Goal: Task Accomplishment & Management: Complete application form

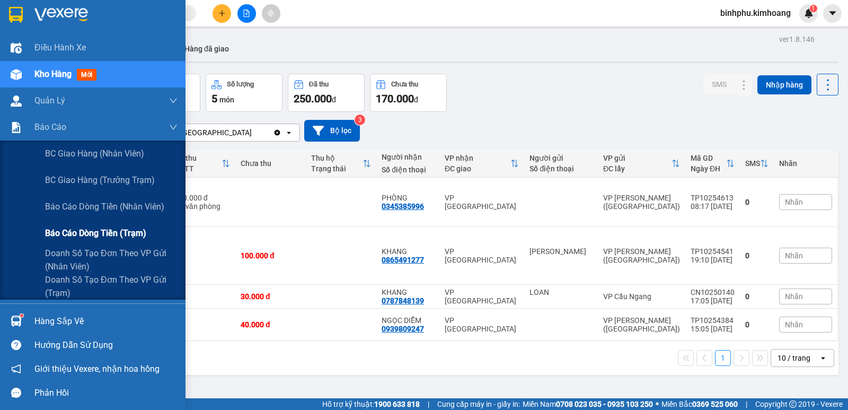
click at [81, 229] on span "Báo cáo dòng tiền (trạm)" at bounding box center [95, 232] width 101 height 13
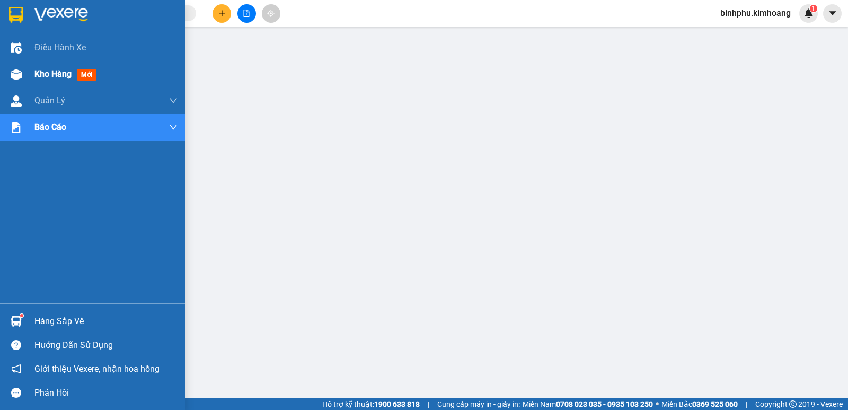
click at [28, 76] on div "Kho hàng mới" at bounding box center [93, 74] width 186 height 27
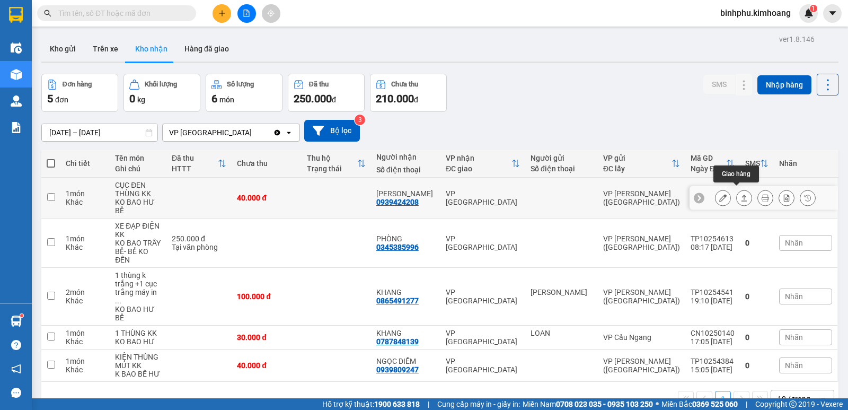
click at [741, 194] on icon at bounding box center [744, 197] width 7 height 7
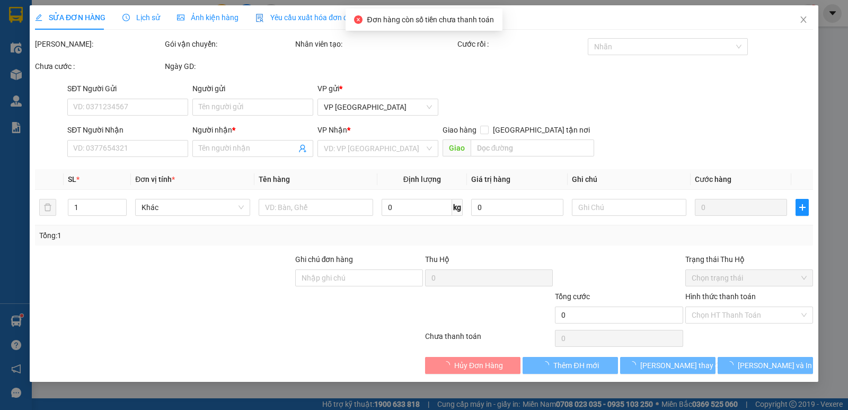
type input "0939424208"
type input "[PERSON_NAME]"
type input "40.000"
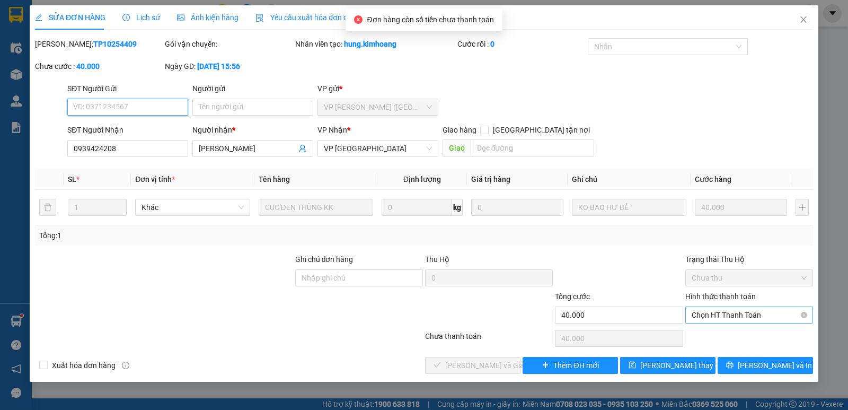
click at [734, 313] on span "Chọn HT Thanh Toán" at bounding box center [749, 315] width 115 height 16
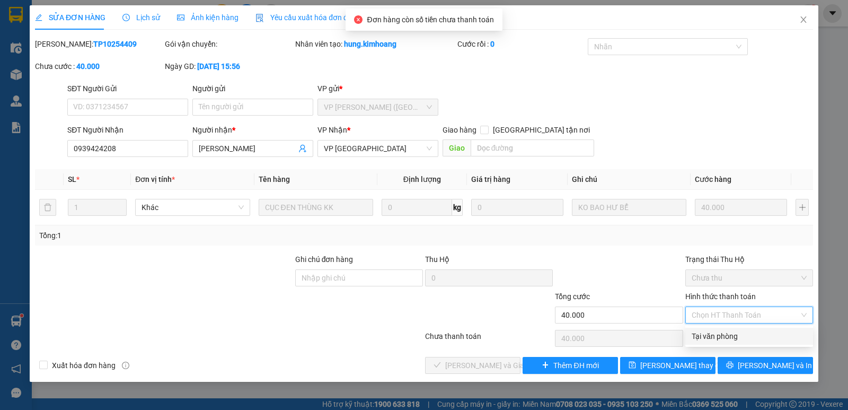
click at [725, 339] on div "Tại văn phòng" at bounding box center [749, 336] width 115 height 12
type input "0"
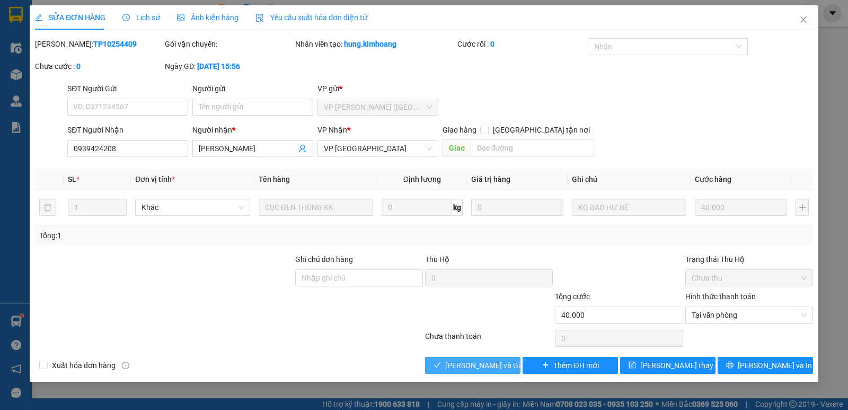
click at [506, 358] on button "[PERSON_NAME] và Giao hàng" at bounding box center [472, 365] width 95 height 17
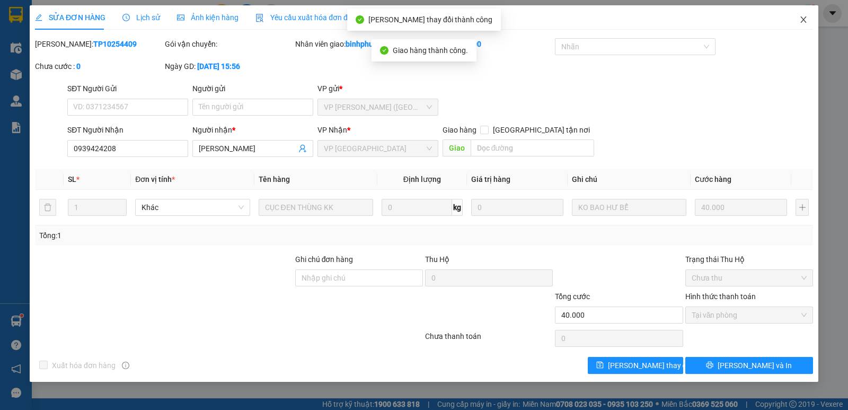
click at [797, 21] on span "Close" at bounding box center [804, 20] width 30 height 30
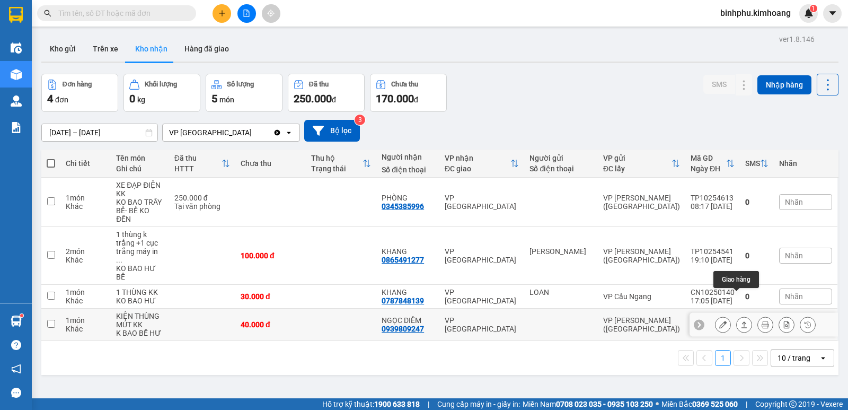
click at [737, 315] on button at bounding box center [744, 324] width 15 height 19
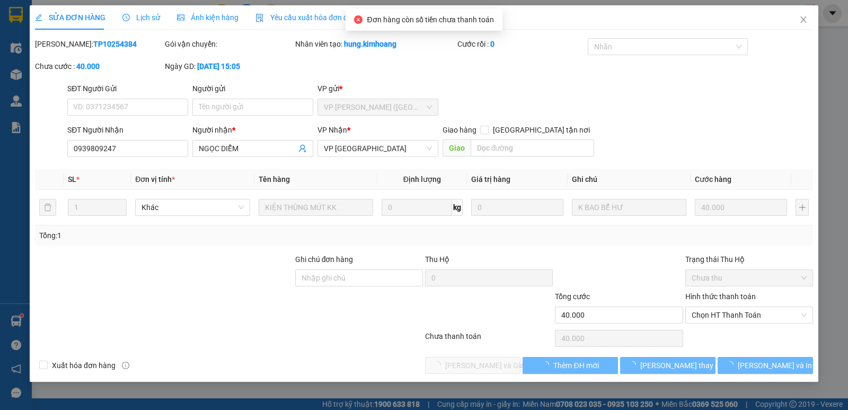
type input "0939809247"
type input "NGỌC DIỄM"
type input "40.000"
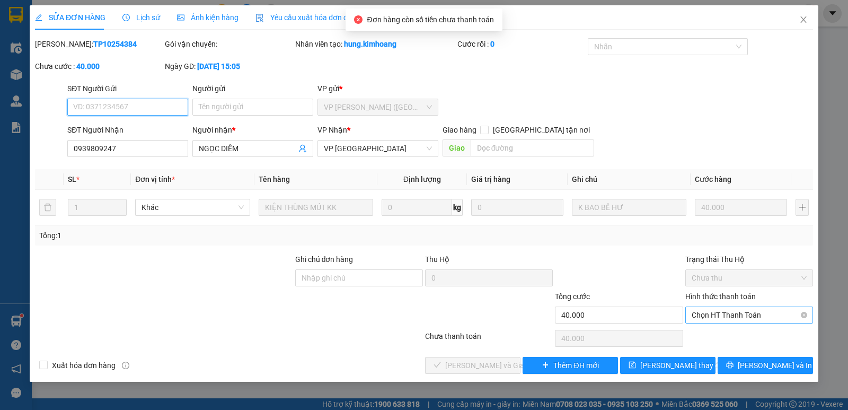
click at [725, 311] on span "Chọn HT Thanh Toán" at bounding box center [749, 315] width 115 height 16
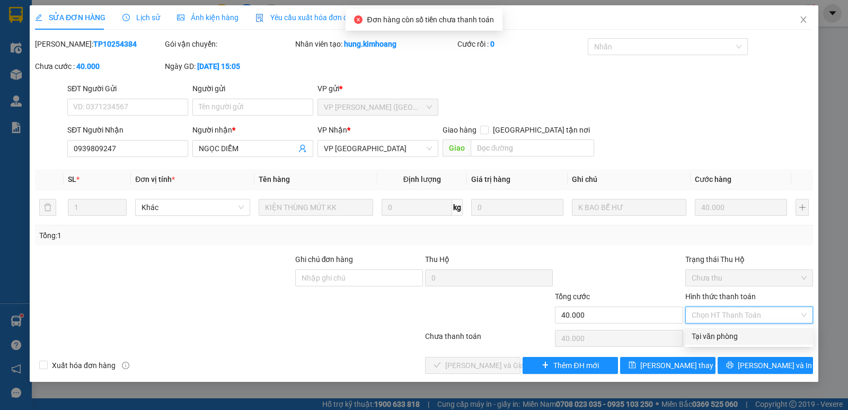
drag, startPoint x: 716, startPoint y: 331, endPoint x: 705, endPoint y: 333, distance: 11.2
click at [716, 332] on div "Tại văn phòng" at bounding box center [749, 336] width 115 height 12
type input "0"
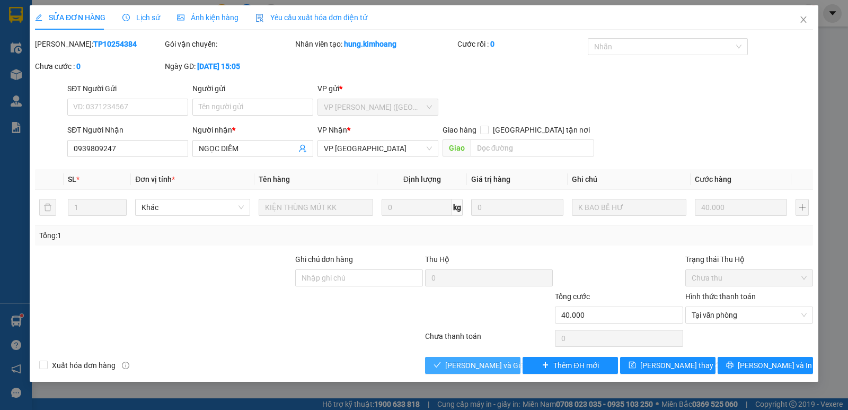
click at [481, 363] on span "[PERSON_NAME] và Giao hàng" at bounding box center [496, 365] width 102 height 12
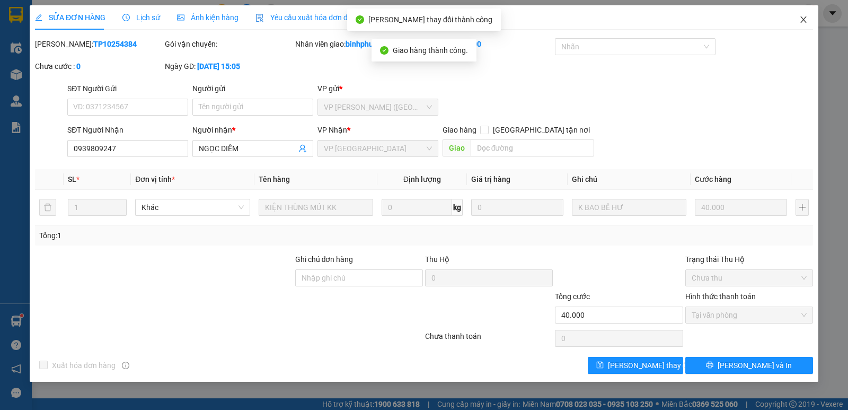
click at [806, 23] on icon "close" at bounding box center [804, 19] width 6 height 6
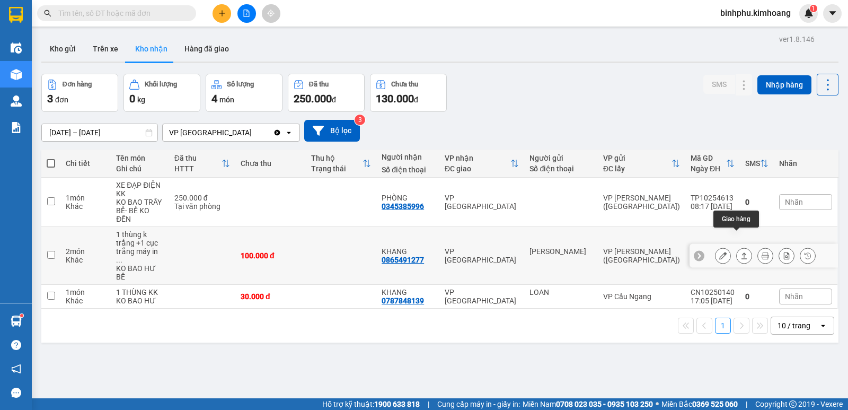
click at [741, 252] on icon at bounding box center [744, 255] width 7 height 7
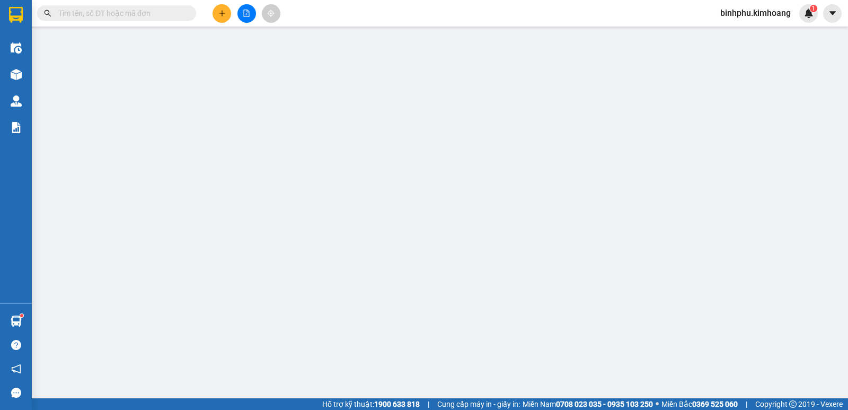
type input "[PERSON_NAME]"
type input "0865491277"
type input "KHANG"
type input "100.000"
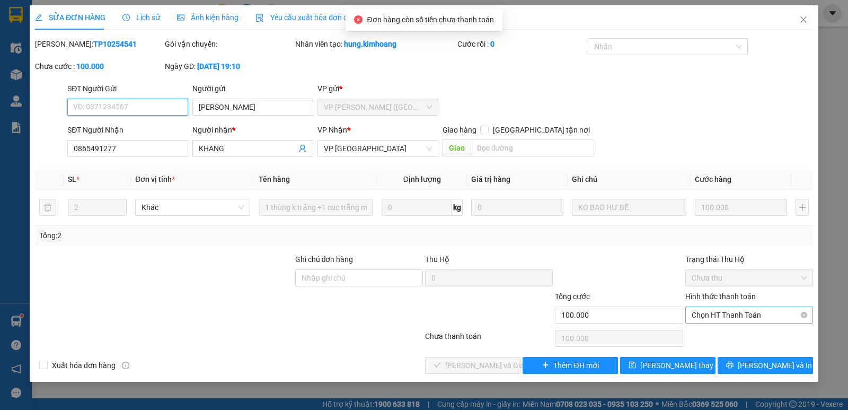
click at [718, 312] on span "Chọn HT Thanh Toán" at bounding box center [749, 315] width 115 height 16
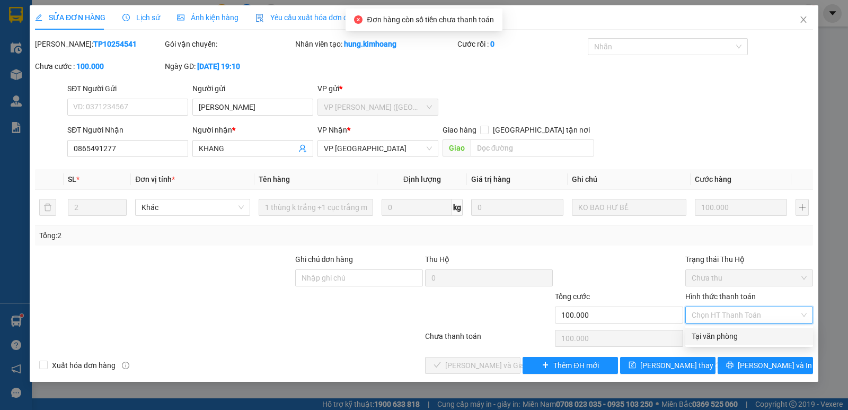
click at [715, 332] on div "Tại văn phòng" at bounding box center [749, 336] width 115 height 12
type input "0"
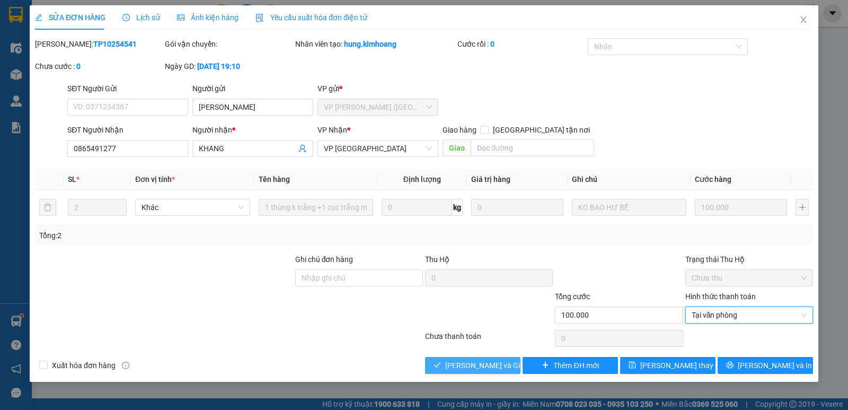
click at [495, 357] on button "[PERSON_NAME] và Giao hàng" at bounding box center [472, 365] width 95 height 17
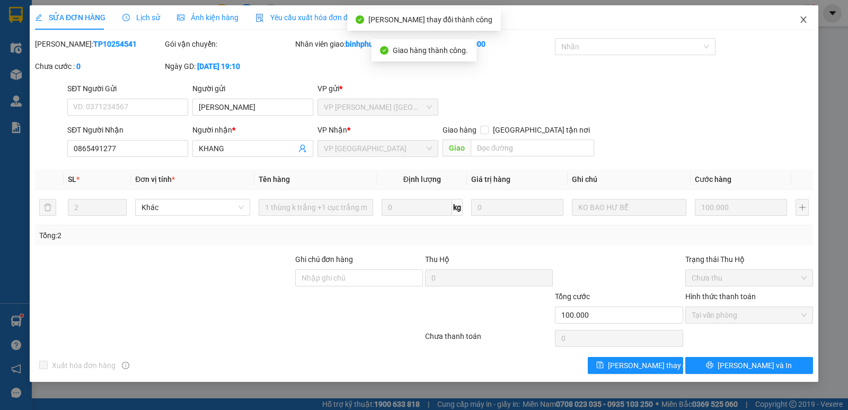
click at [796, 16] on span "Close" at bounding box center [804, 20] width 30 height 30
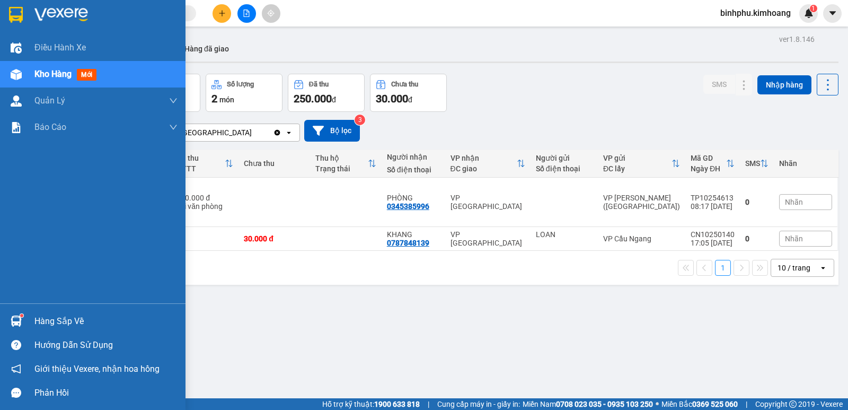
click at [12, 312] on div at bounding box center [16, 321] width 19 height 19
click at [0, 237] on div "Điều hành xe Kho hàng mới Quản [PERSON_NAME] lý chuyến Quản lý khách hàng mới B…" at bounding box center [93, 205] width 186 height 410
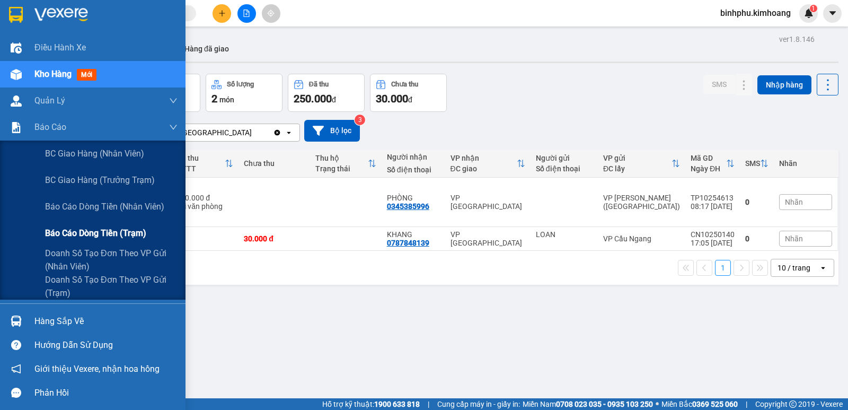
click at [77, 227] on span "Báo cáo dòng tiền (trạm)" at bounding box center [95, 232] width 101 height 13
